Goal: Information Seeking & Learning: Learn about a topic

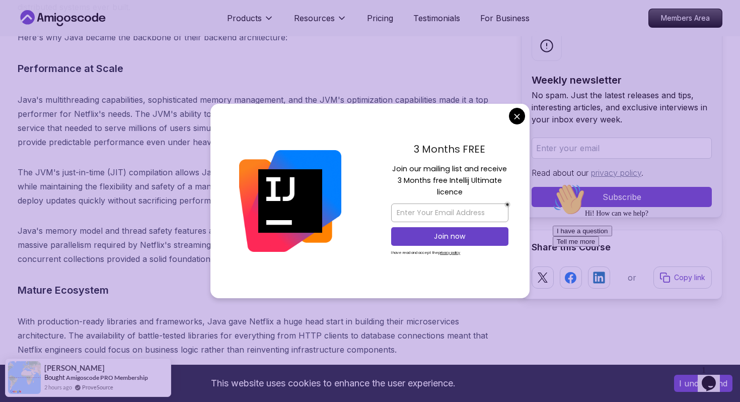
scroll to position [1323, 0]
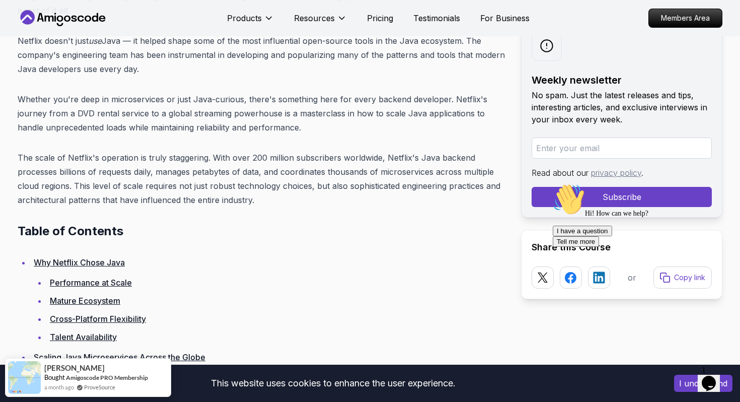
scroll to position [509, 0]
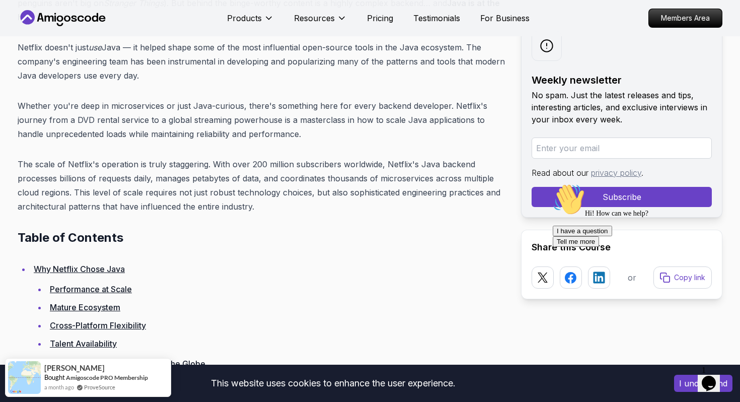
drag, startPoint x: 250, startPoint y: 158, endPoint x: 492, endPoint y: 169, distance: 242.5
click at [492, 169] on p "The scale of Netflix's operation is truly staggering. With over 200 million sub…" at bounding box center [261, 185] width 487 height 56
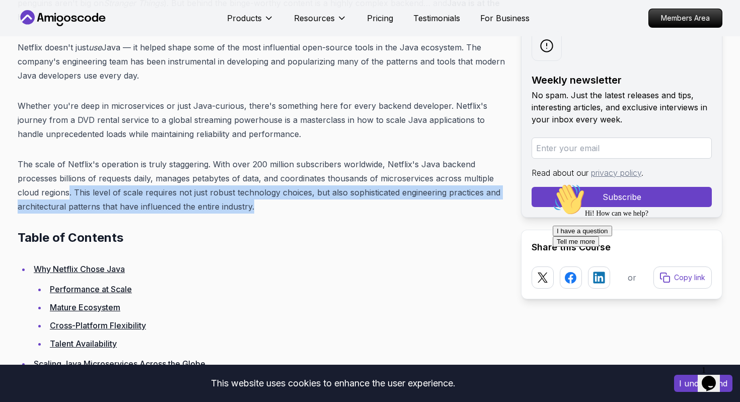
drag, startPoint x: 69, startPoint y: 180, endPoint x: 441, endPoint y: 197, distance: 372.1
click at [441, 197] on p "The scale of Netflix's operation is truly staggering. With over 200 million sub…" at bounding box center [261, 185] width 487 height 56
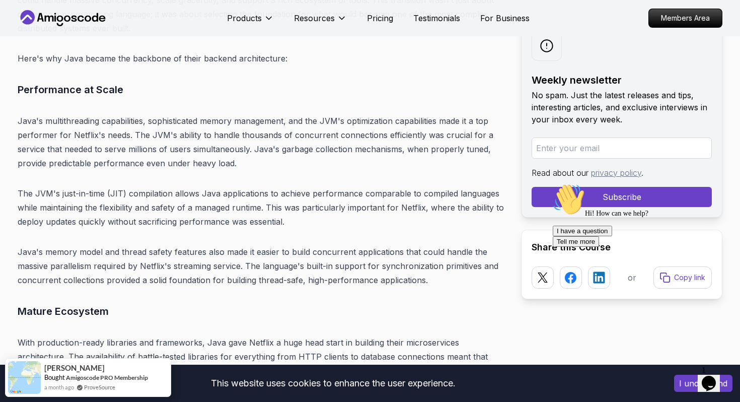
scroll to position [1588, 0]
click at [710, 377] on icon "$i18n('chat', 'chat_widget')" at bounding box center [709, 383] width 14 height 15
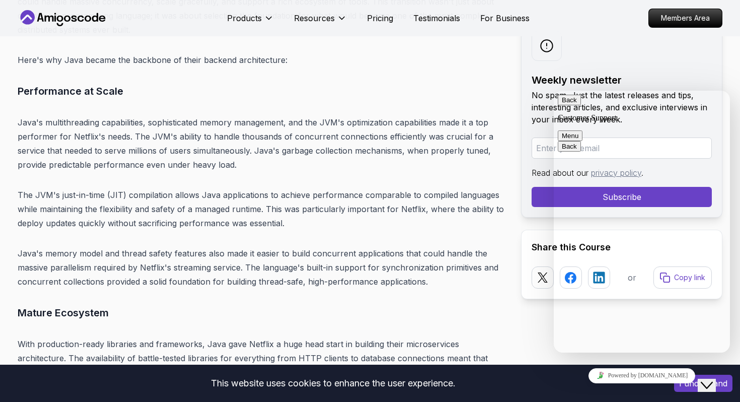
click at [448, 84] on h3 "Performance at Scale" at bounding box center [261, 91] width 487 height 16
click at [580, 113] on p "Customer Support" at bounding box center [642, 117] width 168 height 9
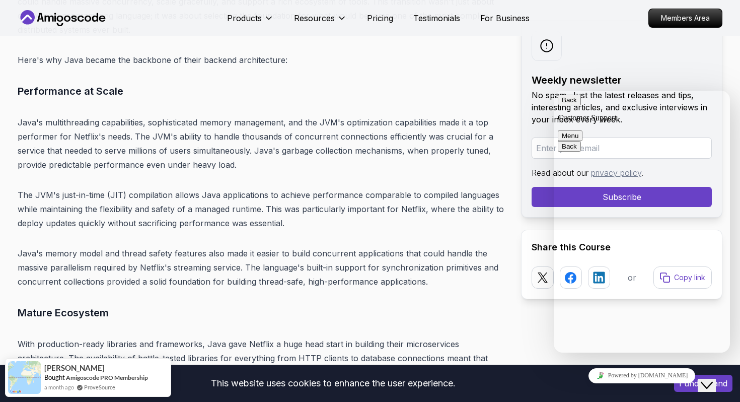
click at [572, 105] on button "Back" at bounding box center [569, 100] width 23 height 11
click at [708, 379] on button "Close Chat This icon closes the chat window." at bounding box center [707, 385] width 18 height 13
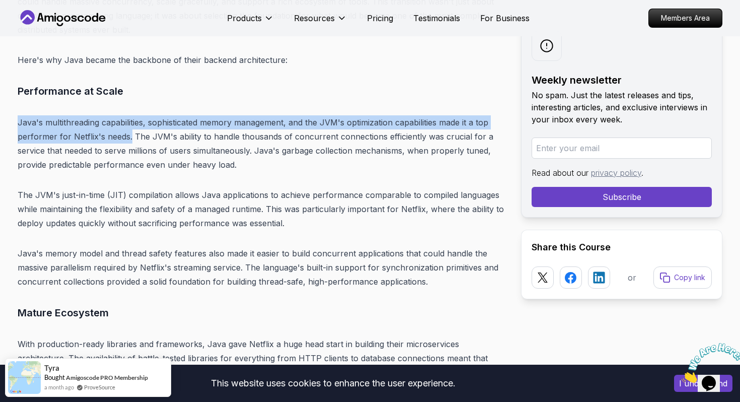
drag, startPoint x: 16, startPoint y: 106, endPoint x: 129, endPoint y: 124, distance: 115.2
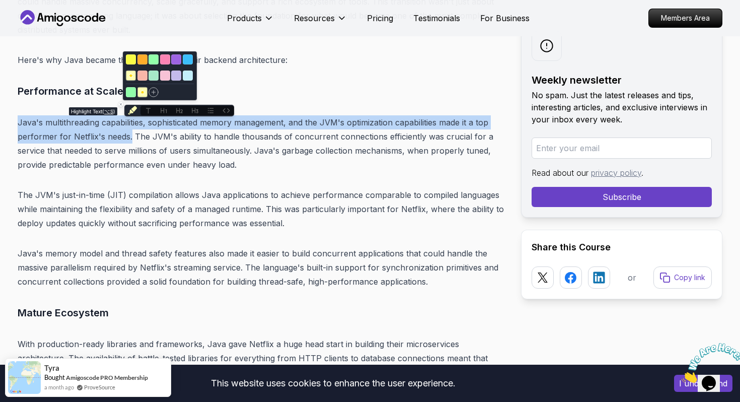
click at [131, 114] on icon "Highlight text" at bounding box center [132, 110] width 9 height 9
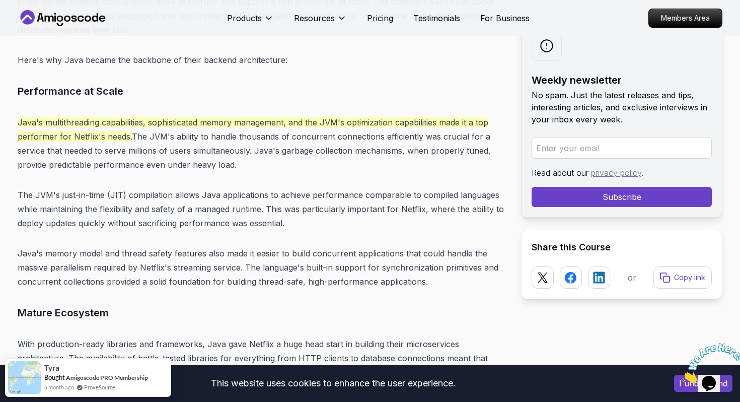
click at [145, 143] on p "Java's multithreading capabilities, sophisticated memory management, and the JV…" at bounding box center [261, 143] width 487 height 56
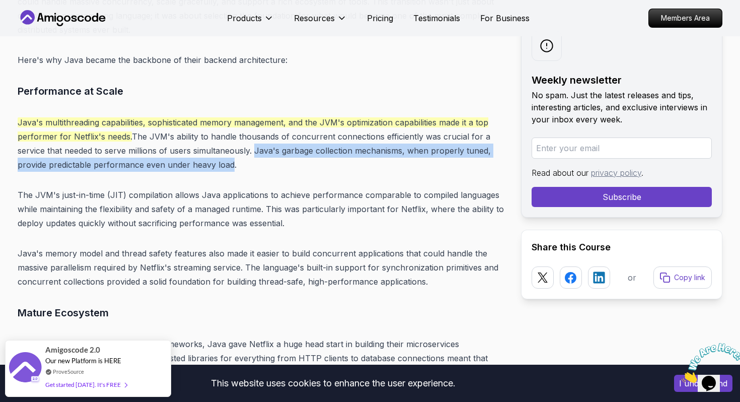
drag, startPoint x: 252, startPoint y: 139, endPoint x: 226, endPoint y: 144, distance: 26.6
click at [226, 144] on p "Java's multithreading capabilities, sophisticated memory management, and the JV…" at bounding box center [261, 143] width 487 height 56
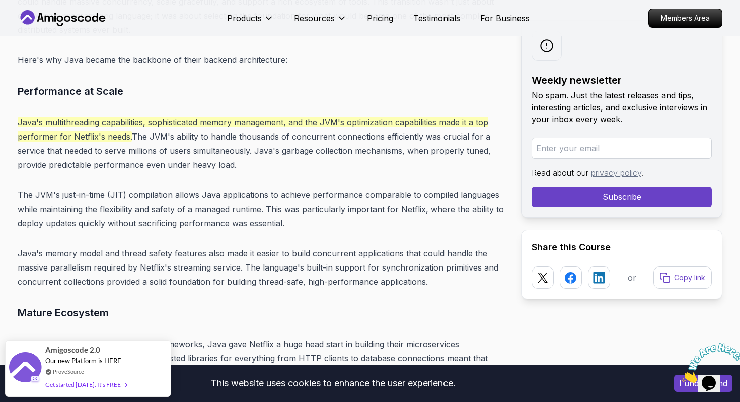
drag, startPoint x: 133, startPoint y: 121, endPoint x: 248, endPoint y: 150, distance: 118.5
click at [248, 151] on p "Java's multithreading capabilities, sophisticated memory management, and the JV…" at bounding box center [261, 143] width 487 height 56
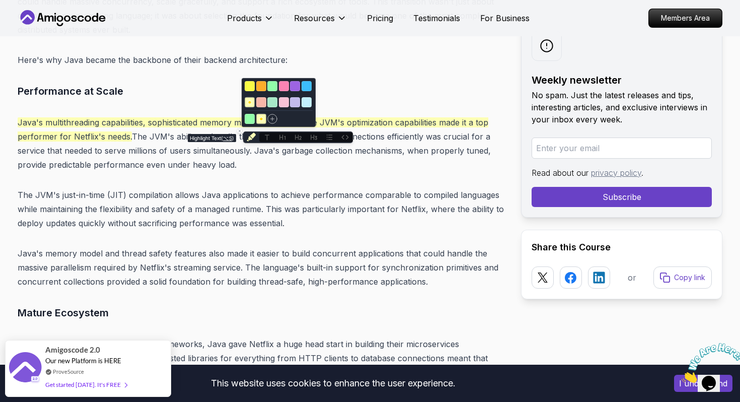
click at [250, 135] on icon "Highlight text" at bounding box center [251, 136] width 9 height 9
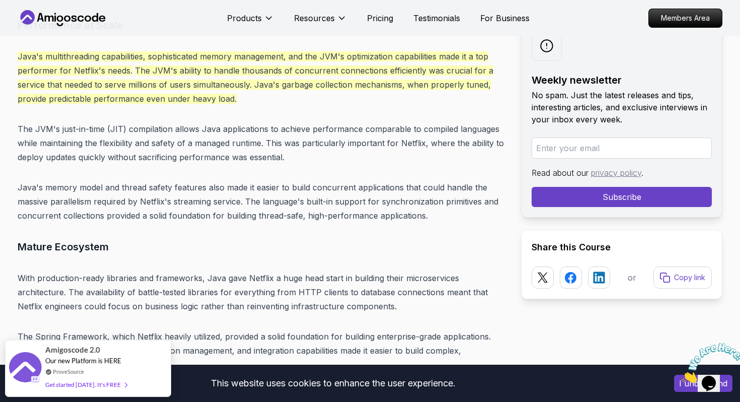
scroll to position [1654, 0]
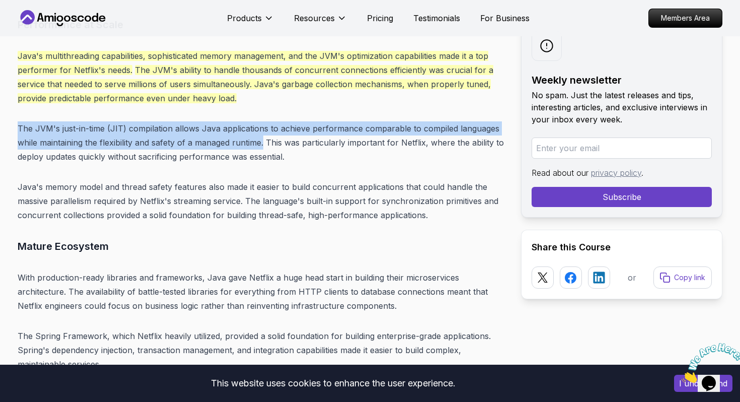
drag, startPoint x: 15, startPoint y: 113, endPoint x: 265, endPoint y: 125, distance: 251.1
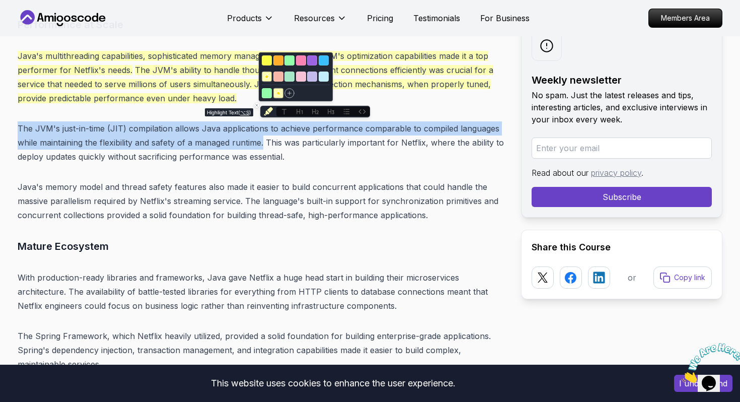
click at [270, 113] on icon "Highlight text" at bounding box center [268, 111] width 9 height 9
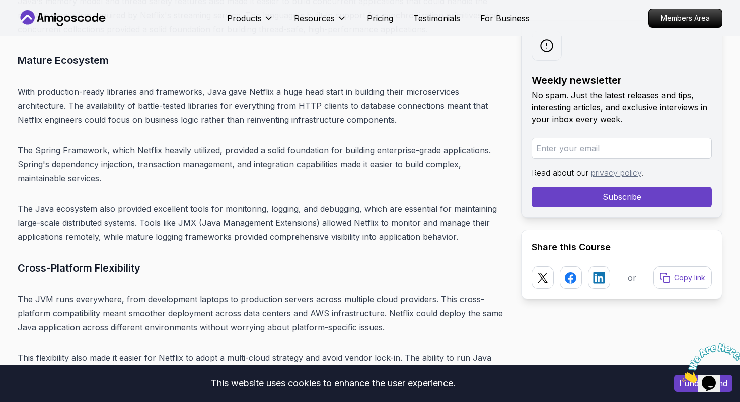
scroll to position [1831, 0]
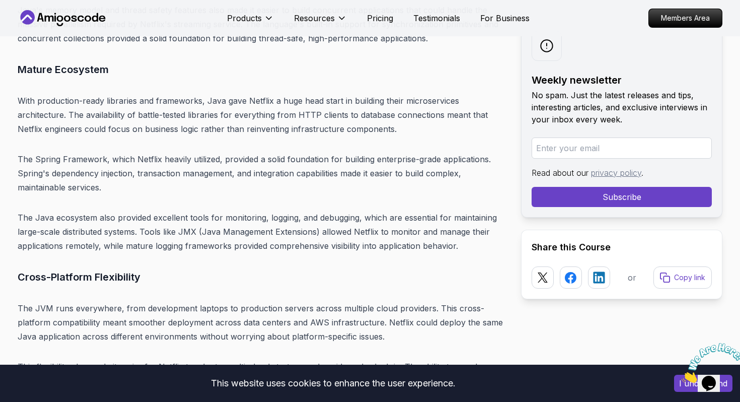
click at [36, 61] on h3 "Mature Ecosystem" at bounding box center [261, 69] width 487 height 16
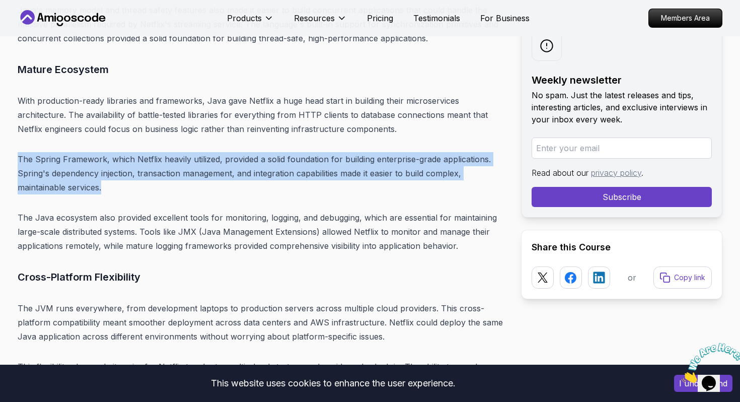
drag, startPoint x: 15, startPoint y: 140, endPoint x: 288, endPoint y: 178, distance: 275.1
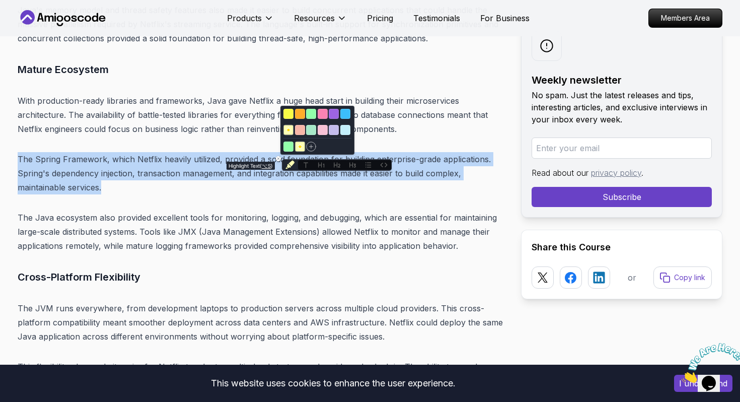
click at [289, 163] on icon "Highlight text" at bounding box center [290, 165] width 9 height 9
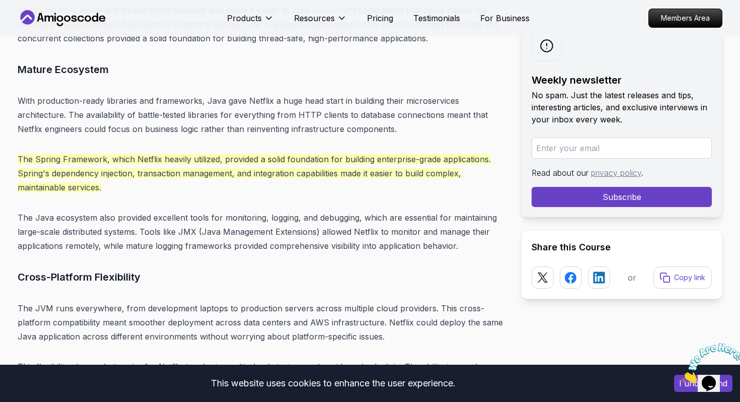
click at [238, 211] on p "The Java ecosystem also provided excellent tools for monitoring, logging, and d…" at bounding box center [261, 232] width 487 height 42
drag, startPoint x: 202, startPoint y: 218, endPoint x: 315, endPoint y: 221, distance: 112.8
click at [315, 221] on p "The Java ecosystem also provided excellent tools for monitoring, logging, and d…" at bounding box center [261, 232] width 487 height 42
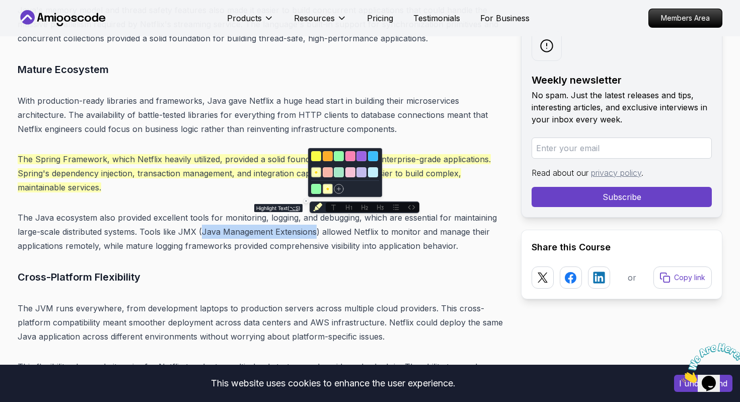
click at [320, 205] on icon "Highlight text" at bounding box center [317, 207] width 9 height 9
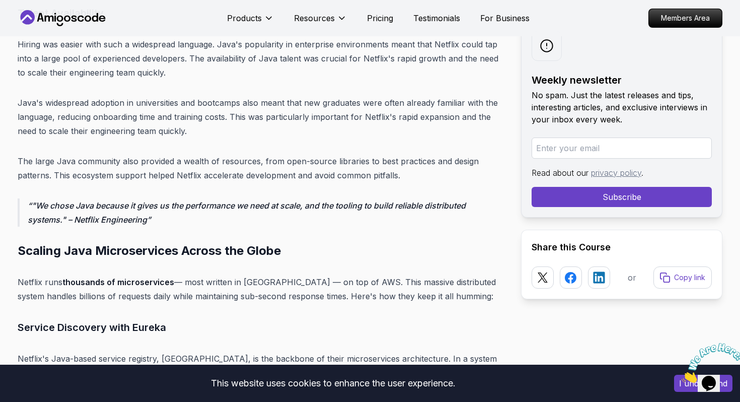
scroll to position [2291, 0]
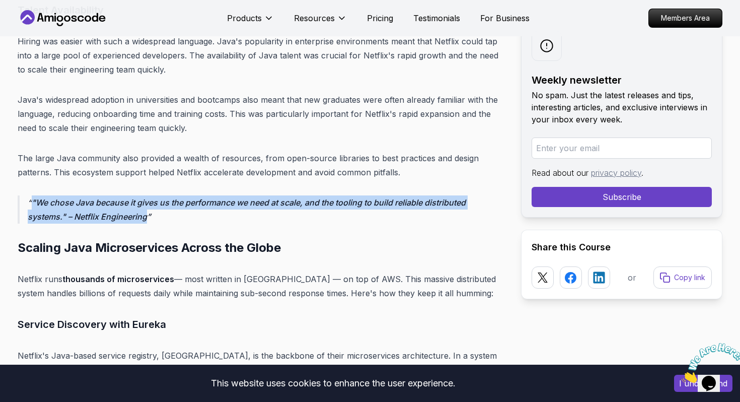
drag, startPoint x: 23, startPoint y: 185, endPoint x: 187, endPoint y: 203, distance: 165.1
click at [187, 203] on blockquote ""We chose Java because it gives us the performance we need at scale, and the to…" at bounding box center [261, 209] width 487 height 28
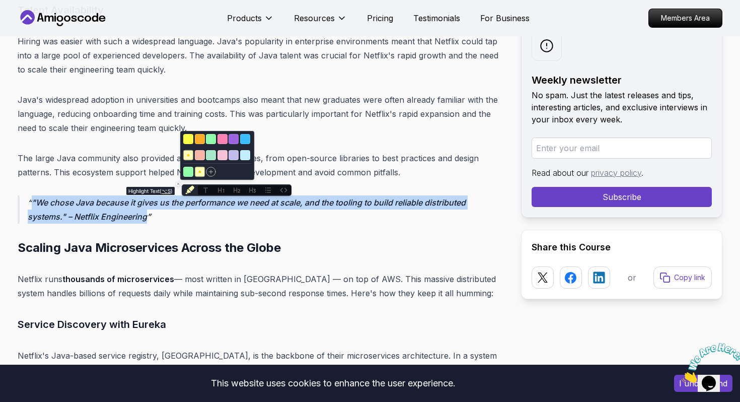
click at [190, 194] on button "Highlight text" at bounding box center [190, 190] width 16 height 12
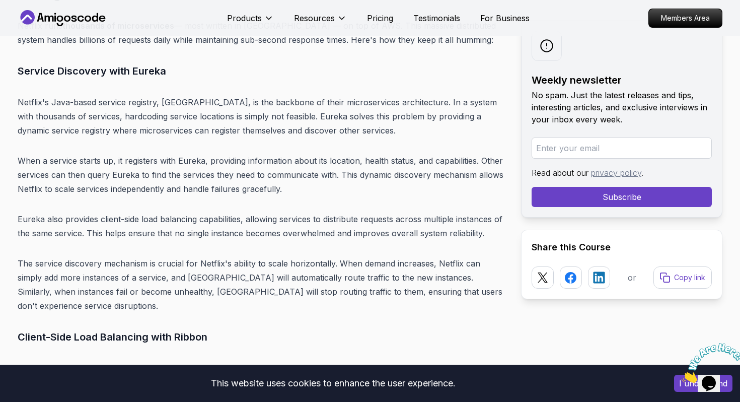
scroll to position [2555, 0]
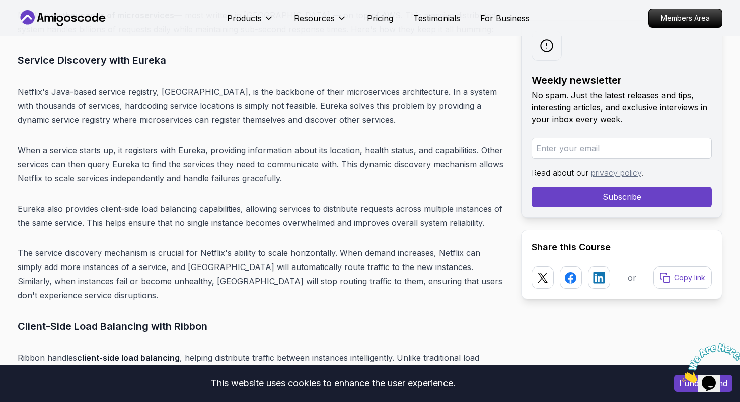
click at [193, 85] on p "Netflix's Java-based service registry, [GEOGRAPHIC_DATA], is the backbone of th…" at bounding box center [261, 106] width 487 height 42
drag, startPoint x: 21, startPoint y: 75, endPoint x: 180, endPoint y: 75, distance: 159.6
click at [180, 85] on p "Netflix's Java-based service registry, [GEOGRAPHIC_DATA], is the backbone of th…" at bounding box center [261, 106] width 487 height 42
click at [264, 85] on p "Netflix's Java-based service registry, [GEOGRAPHIC_DATA], is the backbone of th…" at bounding box center [261, 106] width 487 height 42
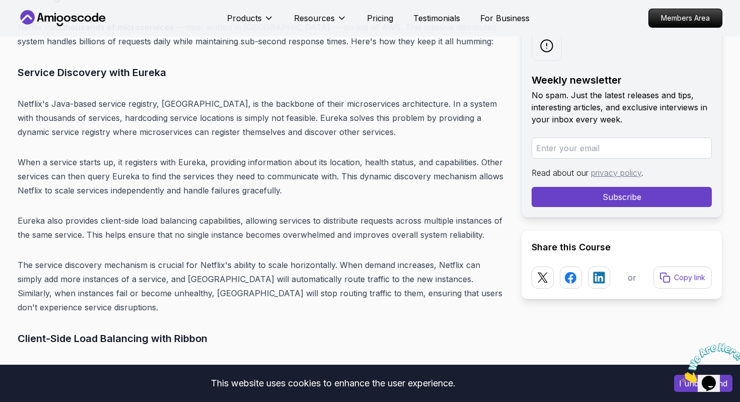
scroll to position [2539, 0]
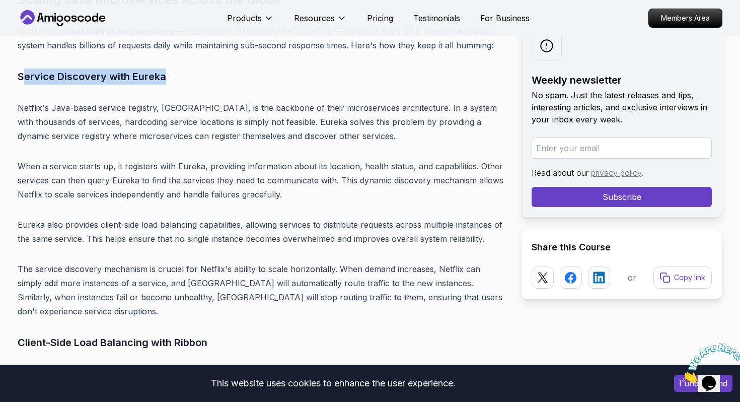
drag, startPoint x: 21, startPoint y: 60, endPoint x: 194, endPoint y: 60, distance: 172.7
click at [194, 68] on h3 "Service Discovery with Eureka" at bounding box center [261, 76] width 487 height 16
drag, startPoint x: 194, startPoint y: 60, endPoint x: 0, endPoint y: 58, distance: 193.9
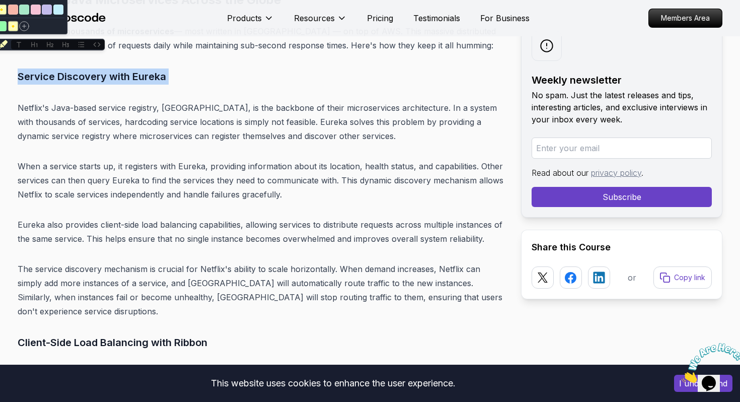
click at [1, 45] on icon "Highlight text" at bounding box center [2, 44] width 9 height 9
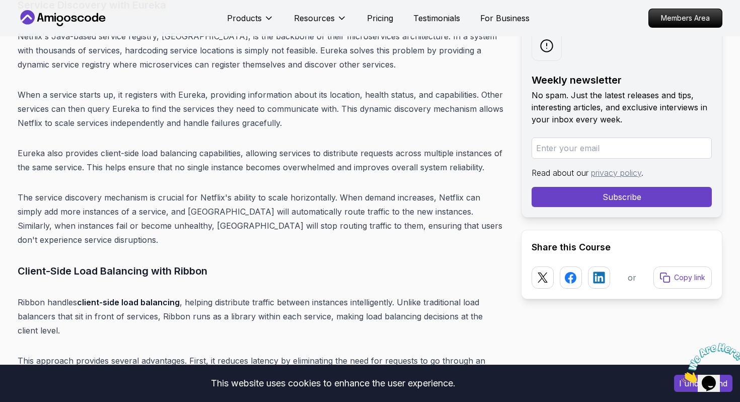
scroll to position [2619, 0]
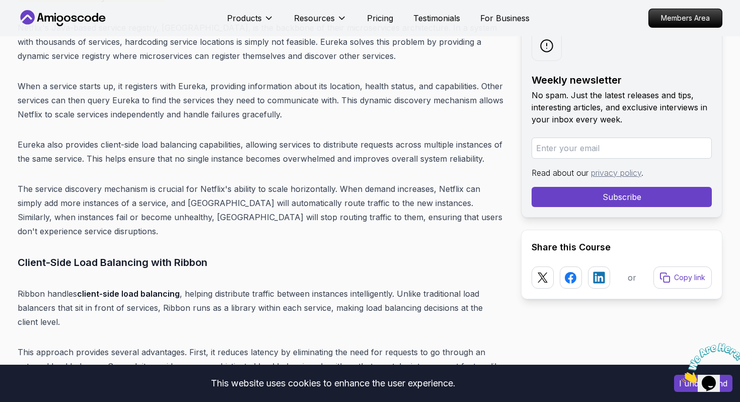
click at [86, 254] on h3 "Client-Side Load Balancing with Ribbon" at bounding box center [261, 262] width 487 height 16
click at [91, 254] on h3 "Client-Side Load Balancing with Ribbon" at bounding box center [261, 262] width 487 height 16
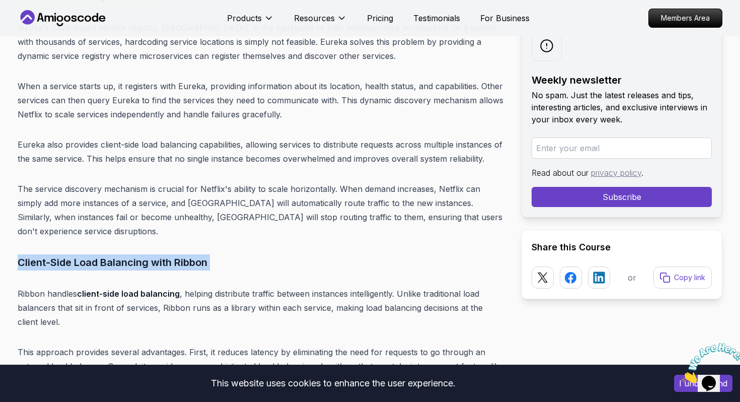
click at [91, 254] on h3 "Client-Side Load Balancing with Ribbon" at bounding box center [261, 262] width 487 height 16
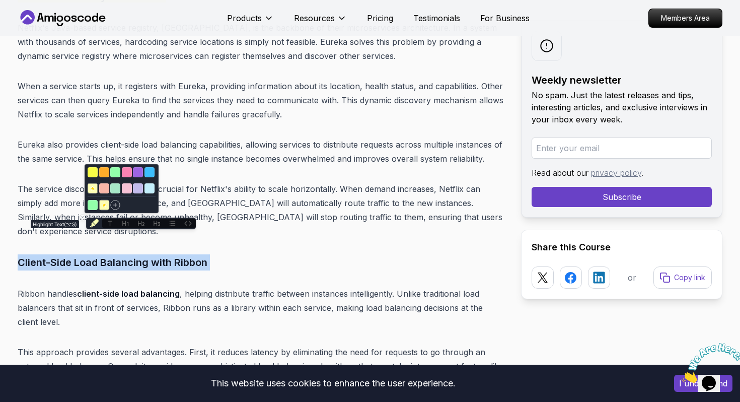
click at [99, 223] on button "Highlight text" at bounding box center [94, 224] width 16 height 12
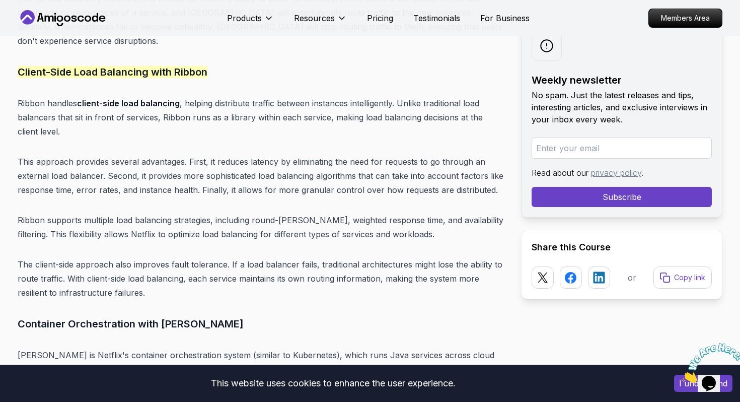
scroll to position [2818, 0]
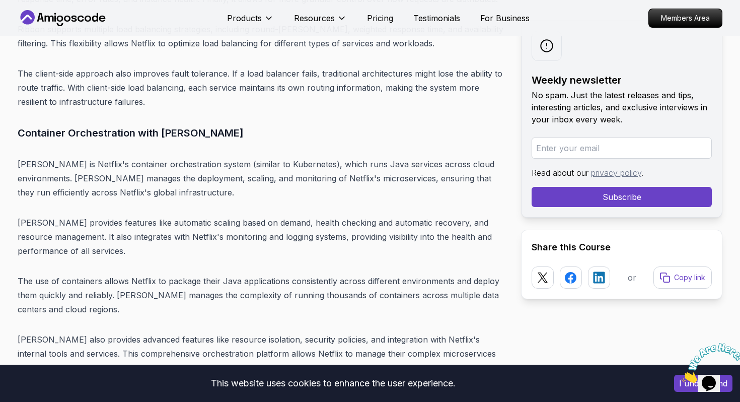
scroll to position [3010, 0]
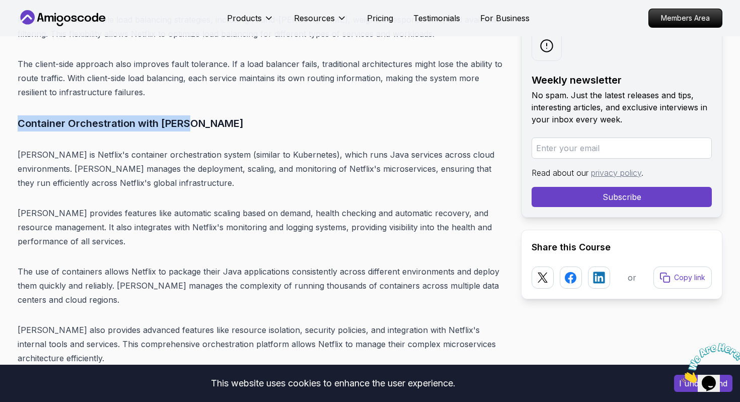
drag, startPoint x: 0, startPoint y: 96, endPoint x: 240, endPoint y: 93, distance: 239.7
drag, startPoint x: 218, startPoint y: 90, endPoint x: 12, endPoint y: 94, distance: 206.0
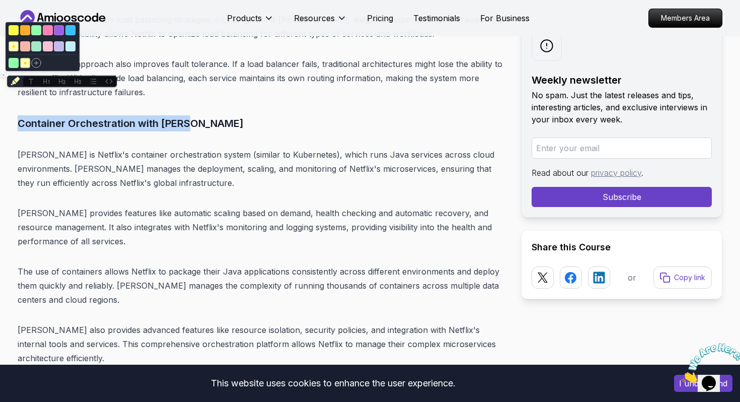
click at [12, 80] on icon "Highlight text" at bounding box center [15, 81] width 9 height 9
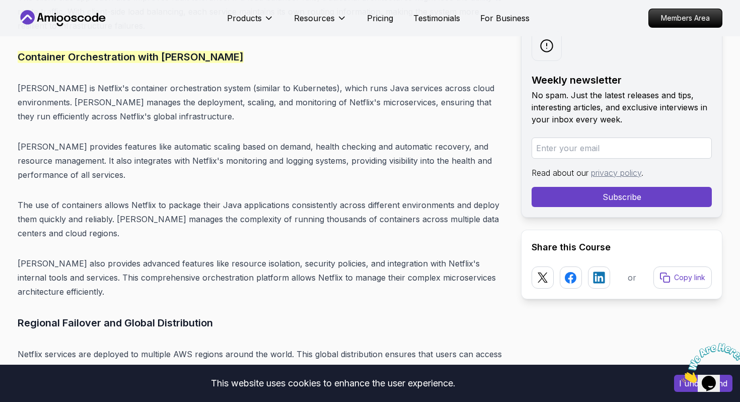
scroll to position [3074, 0]
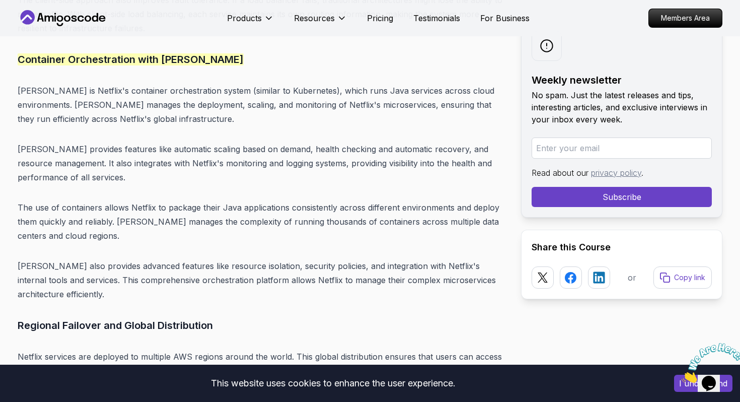
click at [210, 84] on p "[PERSON_NAME] is Netflix's container orchestration system (similar to Kubernete…" at bounding box center [261, 105] width 487 height 42
click at [206, 84] on p "[PERSON_NAME] is Netflix's container orchestration system (similar to Kubernete…" at bounding box center [261, 105] width 487 height 42
drag, startPoint x: 205, startPoint y: 60, endPoint x: 284, endPoint y: 64, distance: 78.7
click at [284, 84] on p "[PERSON_NAME] is Netflix's container orchestration system (similar to Kubernete…" at bounding box center [261, 105] width 487 height 42
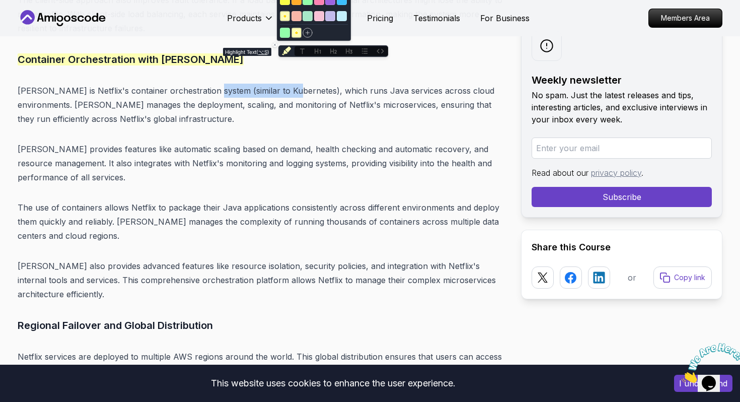
click at [289, 54] on icon "Highlight text" at bounding box center [286, 50] width 9 height 9
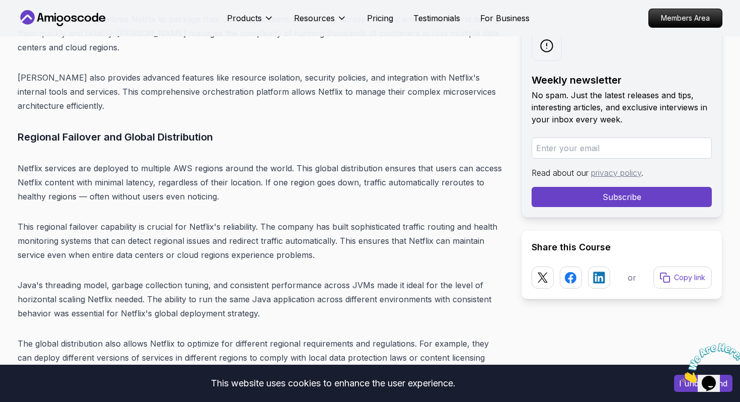
scroll to position [3267, 0]
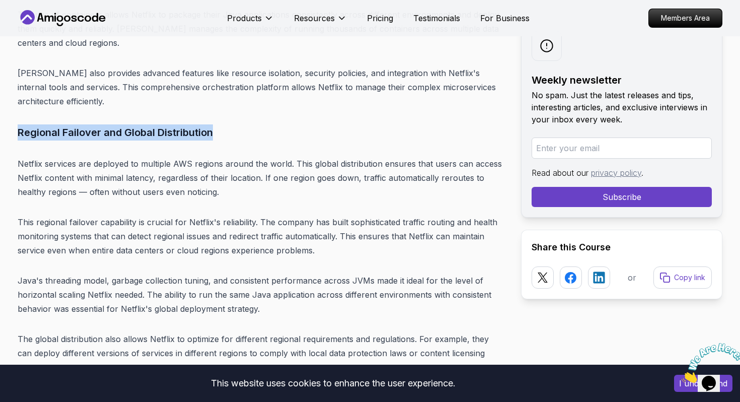
drag, startPoint x: 11, startPoint y: 100, endPoint x: 251, endPoint y: 96, distance: 240.2
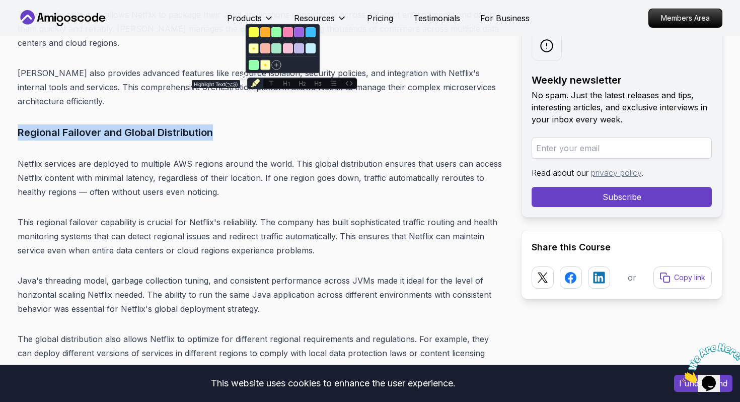
click at [254, 78] on button "Highlight text" at bounding box center [255, 84] width 16 height 12
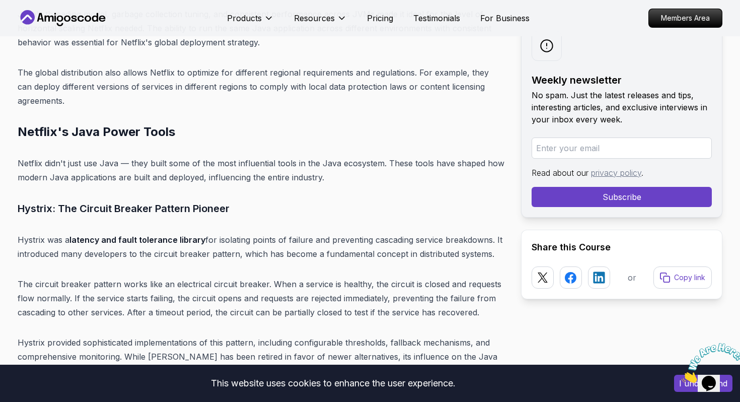
scroll to position [3537, 0]
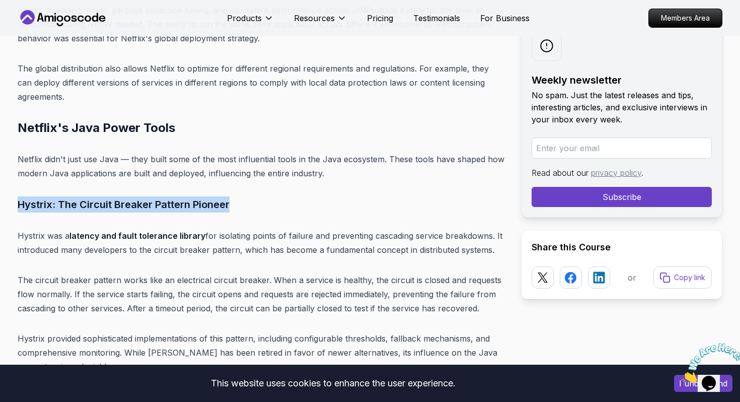
drag, startPoint x: 20, startPoint y: 173, endPoint x: 239, endPoint y: 174, distance: 219.1
click at [239, 196] on h3 "Hystrix: The Circuit Breaker Pattern Pioneer" at bounding box center [261, 204] width 487 height 16
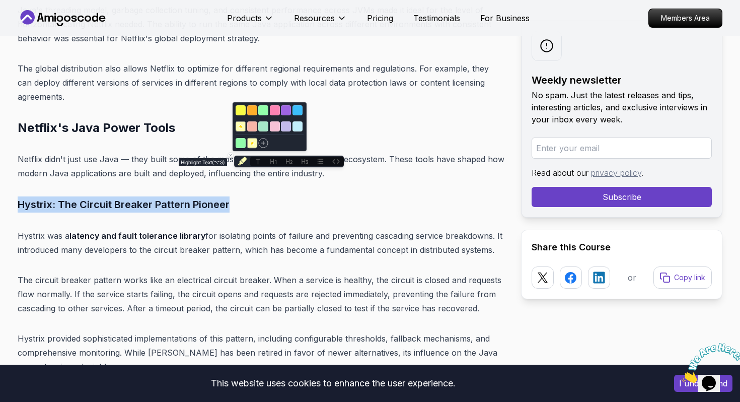
click at [239, 163] on icon "Highlight text" at bounding box center [242, 161] width 9 height 9
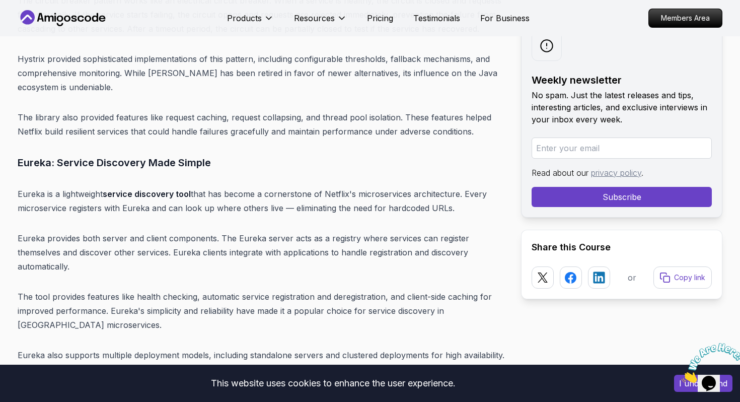
scroll to position [3826, 0]
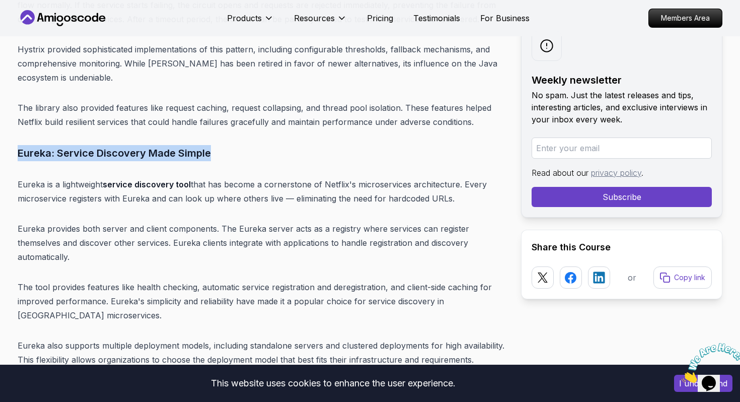
drag, startPoint x: 14, startPoint y: 124, endPoint x: 226, endPoint y: 123, distance: 212.0
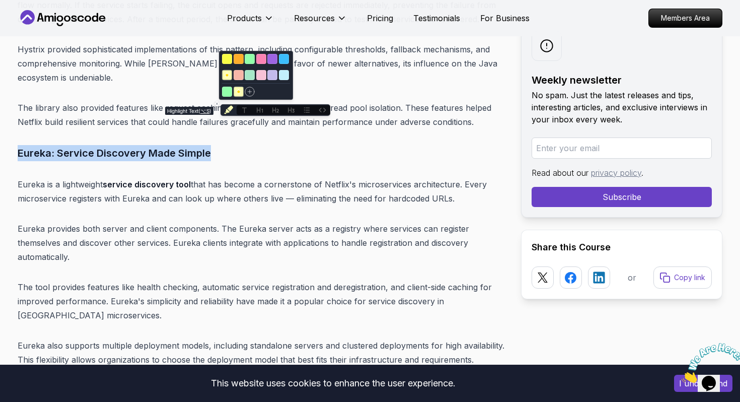
click at [227, 112] on icon "Highlight text" at bounding box center [228, 110] width 9 height 9
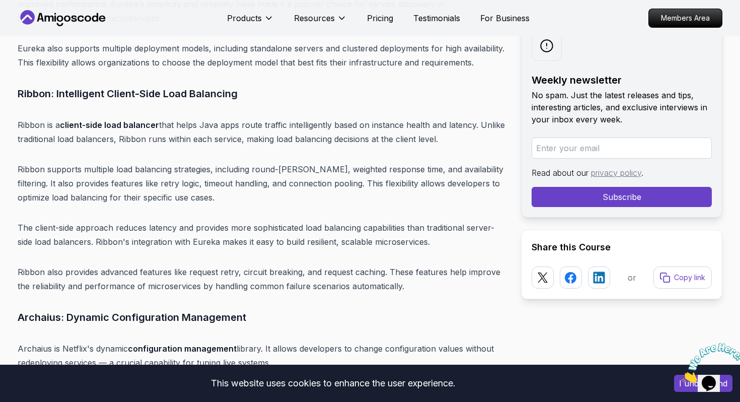
scroll to position [4134, 0]
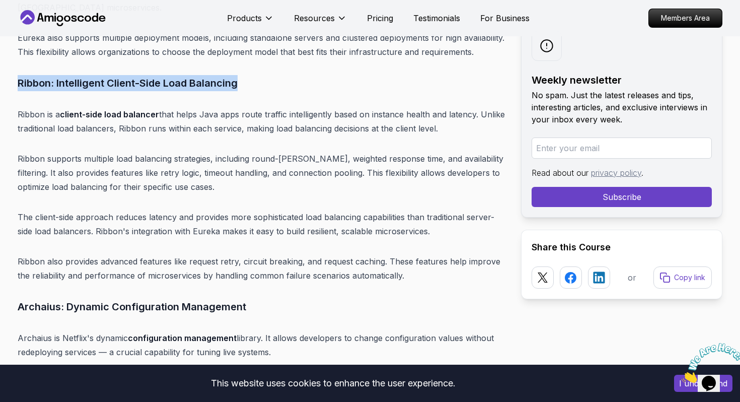
drag, startPoint x: 3, startPoint y: 55, endPoint x: 252, endPoint y: 51, distance: 249.3
click at [252, 51] on div "Blogs How Netflix Uses Java to Stream to 200M+ Users backend 22 min read How Ne…" at bounding box center [370, 148] width 740 height 8492
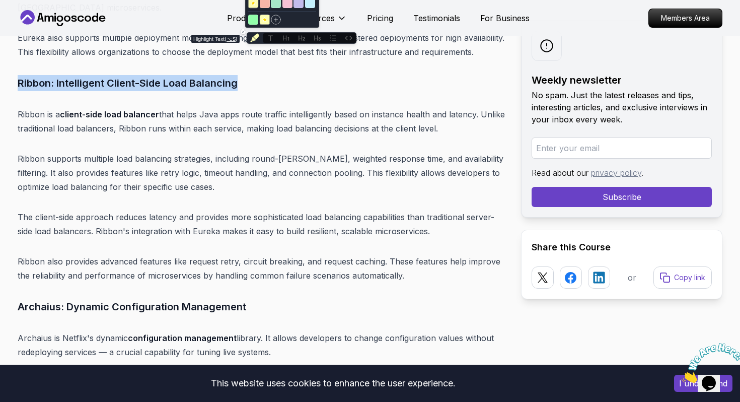
click at [251, 35] on icon "Highlight text" at bounding box center [254, 37] width 9 height 9
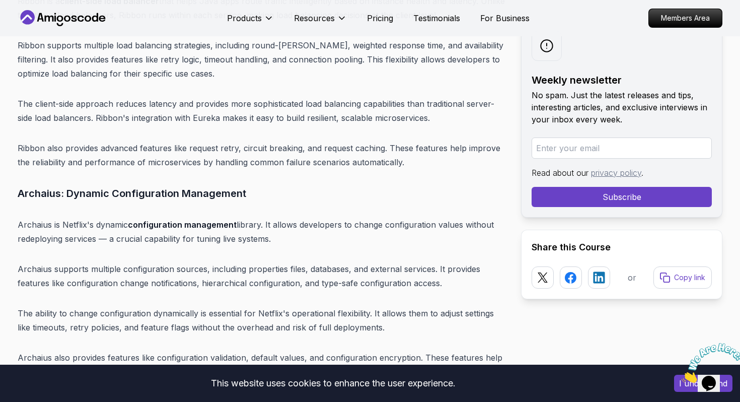
scroll to position [4320, 0]
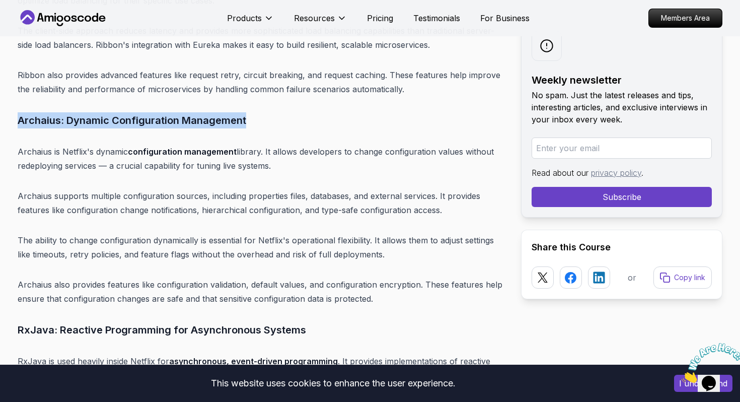
drag, startPoint x: 19, startPoint y: 92, endPoint x: 266, endPoint y: 92, distance: 246.8
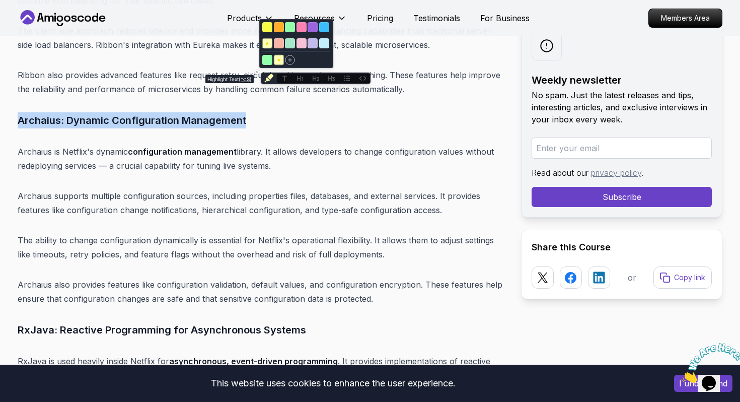
click at [268, 77] on icon "Highlight text" at bounding box center [268, 78] width 9 height 9
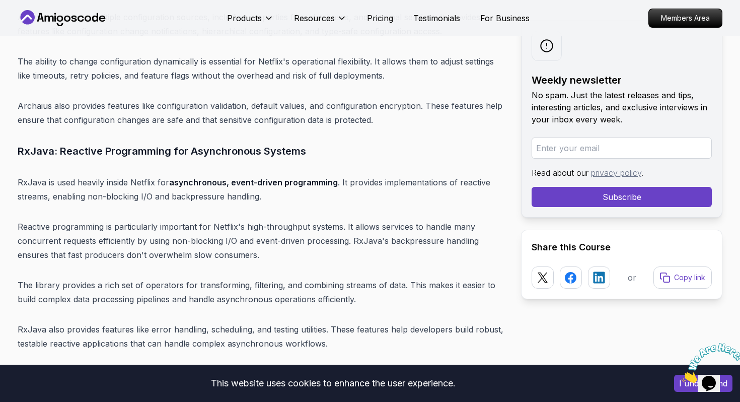
scroll to position [4579, 0]
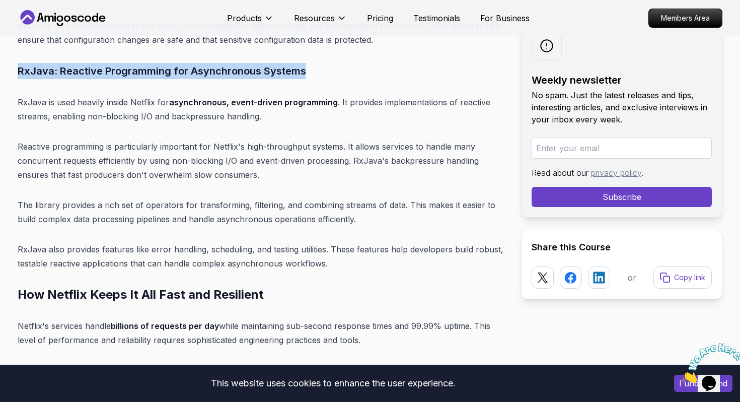
drag, startPoint x: 18, startPoint y: 43, endPoint x: 308, endPoint y: 41, distance: 290.6
click at [308, 63] on h3 "RxJava: Reactive Programming for Asynchronous Systems" at bounding box center [261, 71] width 487 height 16
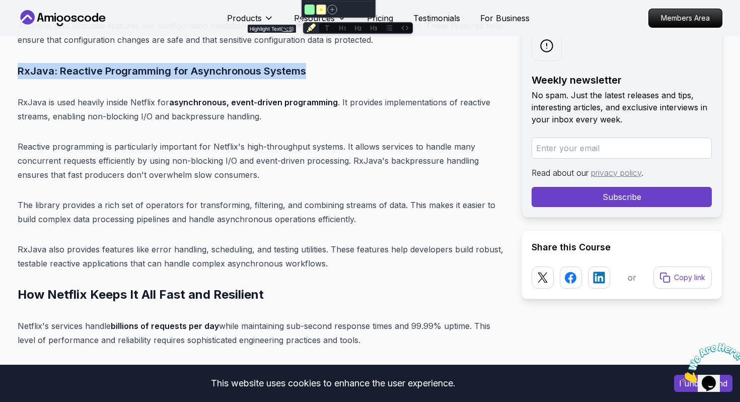
click at [311, 29] on icon "Highlight text" at bounding box center [311, 28] width 9 height 9
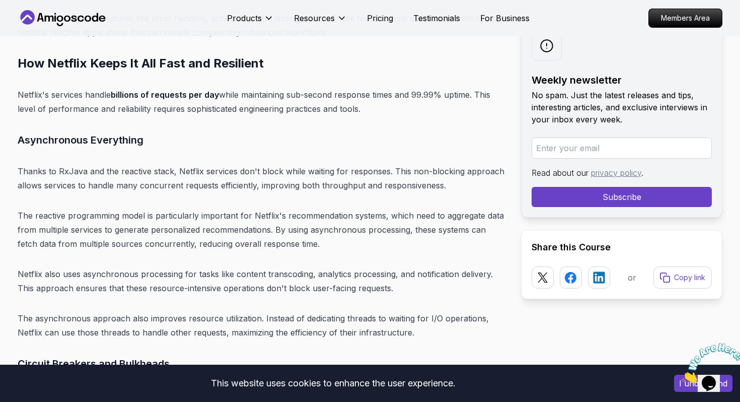
scroll to position [4813, 0]
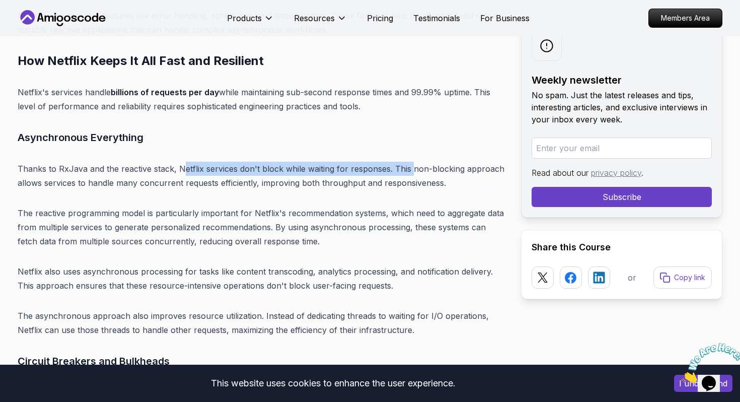
drag, startPoint x: 184, startPoint y: 140, endPoint x: 410, endPoint y: 137, distance: 225.6
click at [410, 162] on p "Thanks to RxJava and the reactive stack, Netflix services don't block while wai…" at bounding box center [261, 176] width 487 height 28
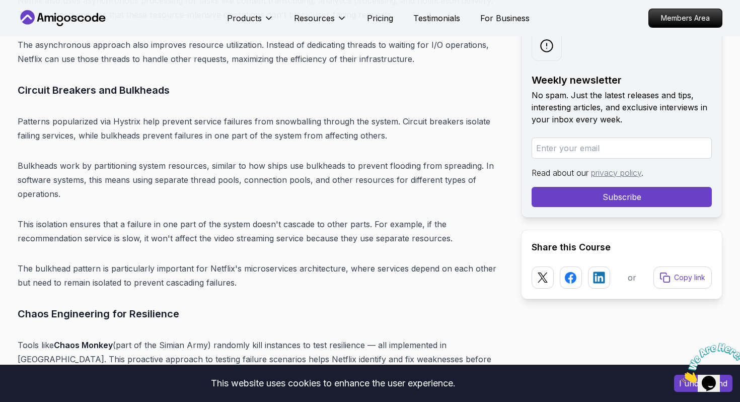
scroll to position [5089, 0]
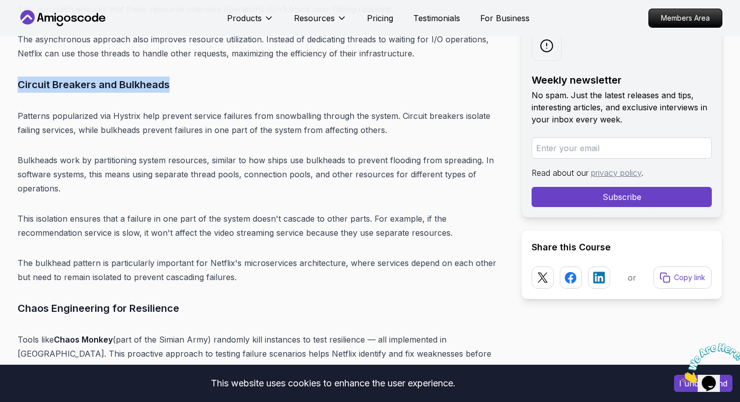
drag, startPoint x: 14, startPoint y: 54, endPoint x: 268, endPoint y: 50, distance: 254.8
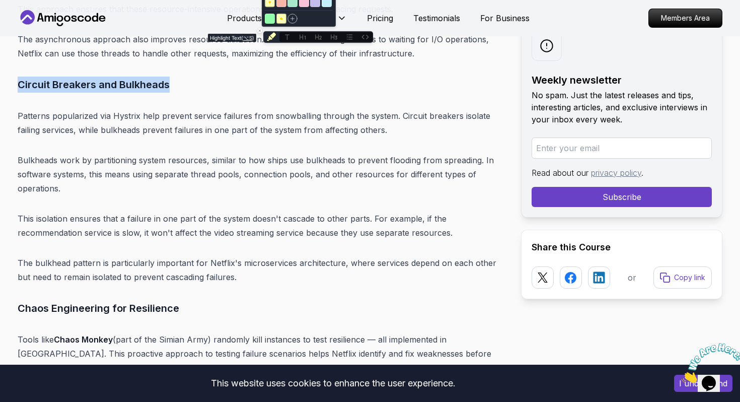
click at [267, 34] on icon "Highlight text" at bounding box center [271, 36] width 9 height 9
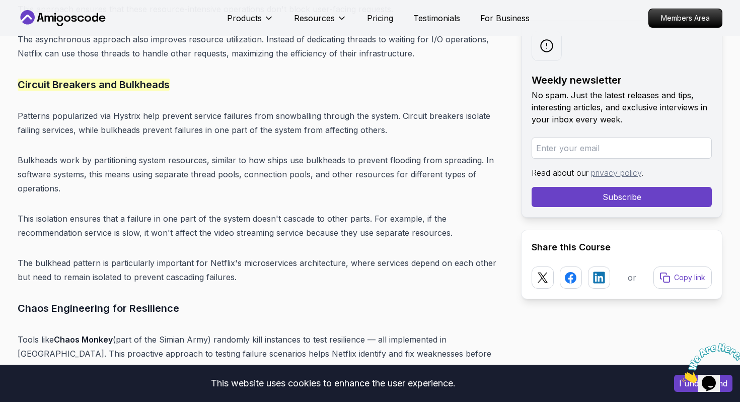
click at [207, 77] on h3 "Circuit Breakers and Bulkheads" at bounding box center [261, 85] width 487 height 16
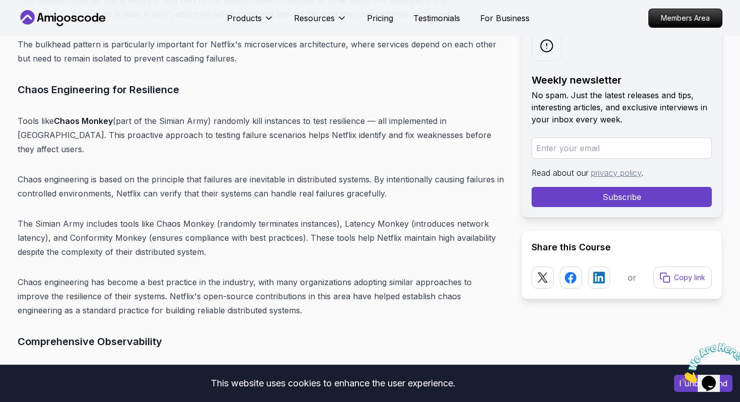
scroll to position [5309, 0]
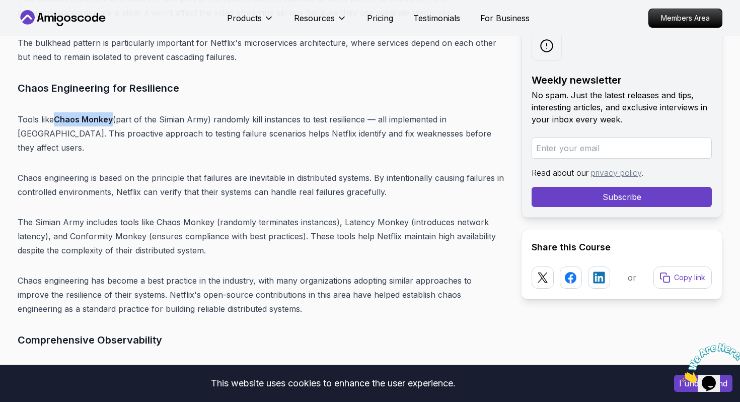
drag, startPoint x: 56, startPoint y: 90, endPoint x: 113, endPoint y: 91, distance: 56.9
click at [113, 114] on strong "Chaos Monkey" at bounding box center [83, 119] width 59 height 10
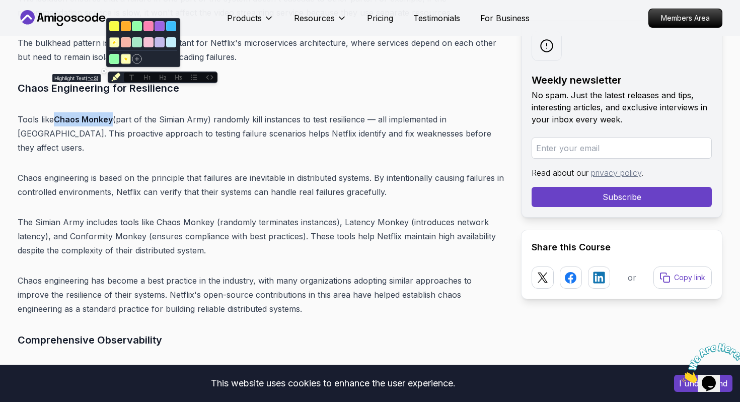
click at [115, 77] on icon "Highlight text" at bounding box center [115, 77] width 9 height 9
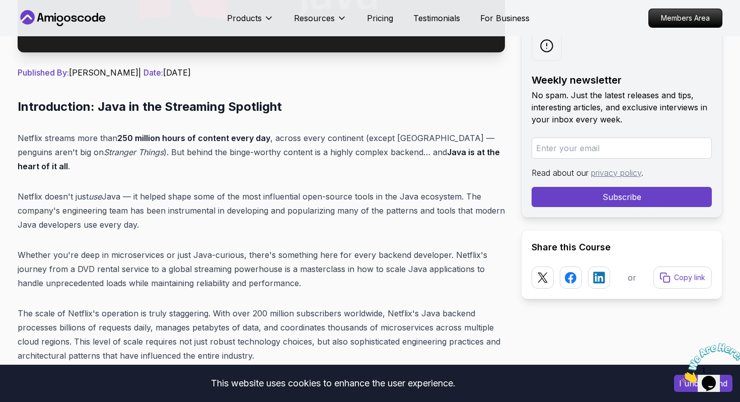
scroll to position [0, 0]
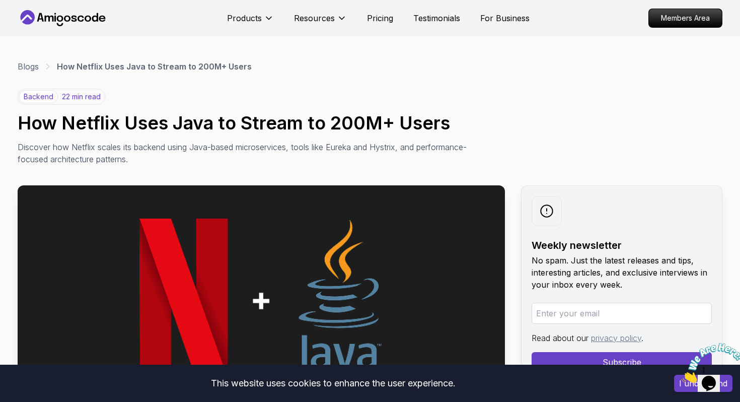
click at [712, 374] on img at bounding box center [713, 363] width 62 height 40
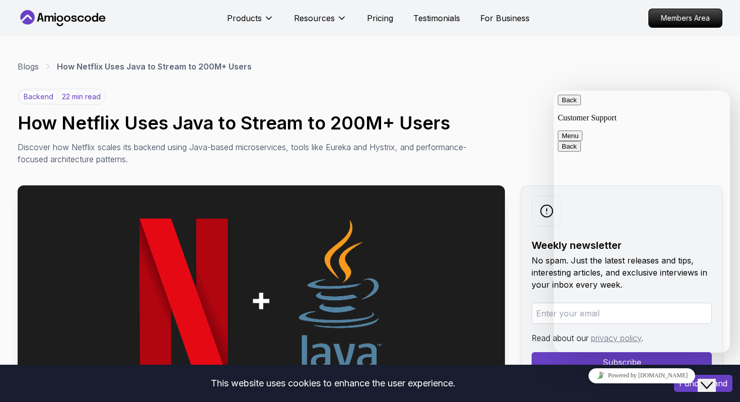
click at [521, 105] on div "backend 22 min read How Netflix Uses Java to Stream to 200M+ Users Discover how…" at bounding box center [370, 127] width 705 height 77
click at [572, 104] on button "Back" at bounding box center [569, 100] width 23 height 11
click at [713, 379] on div "Close Chat This icon closes the chat window." at bounding box center [707, 385] width 12 height 12
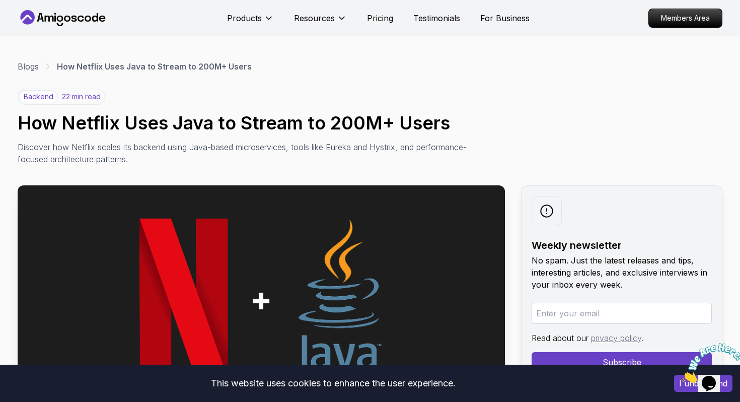
click at [542, 162] on div "backend 22 min read How Netflix Uses Java to Stream to 200M+ Users Discover how…" at bounding box center [370, 127] width 705 height 77
